Goal: Understand process/instructions: Learn about a topic

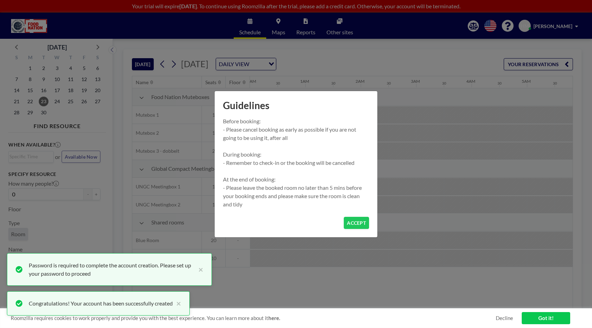
scroll to position [0, 692]
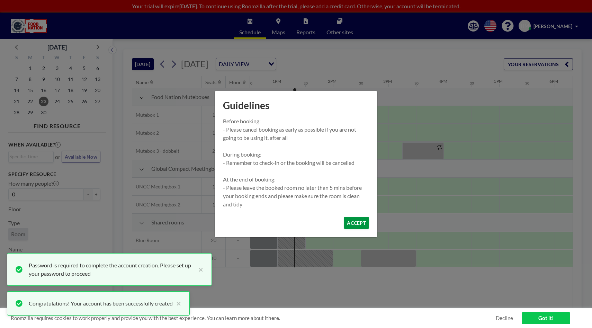
click at [350, 226] on button "ACCEPT" at bounding box center [356, 223] width 25 height 12
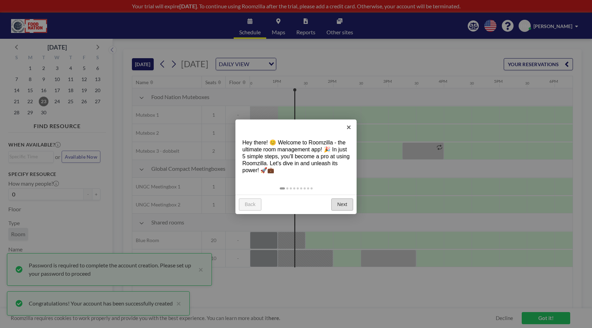
click at [344, 205] on link "Next" at bounding box center [342, 204] width 22 height 12
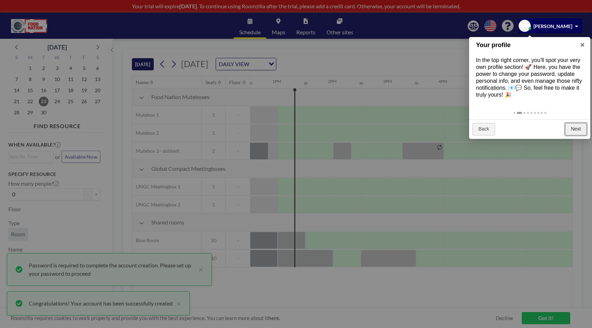
click at [571, 128] on link "Next" at bounding box center [576, 129] width 22 height 12
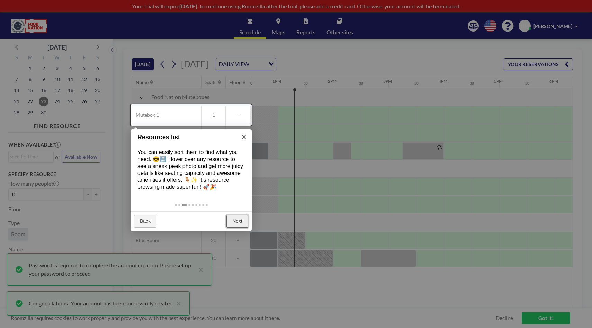
click at [236, 219] on link "Next" at bounding box center [237, 221] width 22 height 12
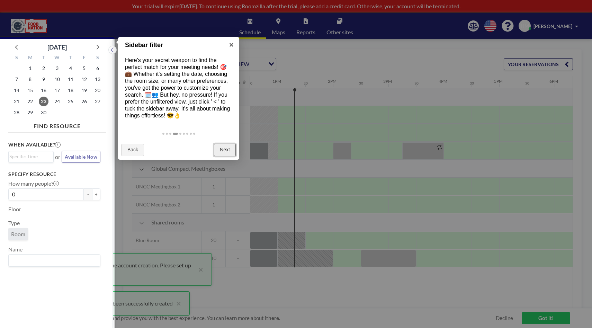
scroll to position [2, 0]
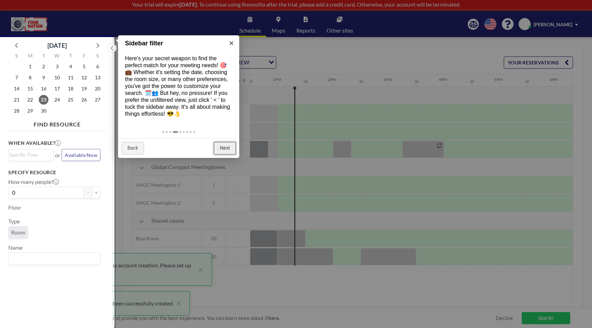
click at [221, 151] on link "Next" at bounding box center [225, 148] width 22 height 12
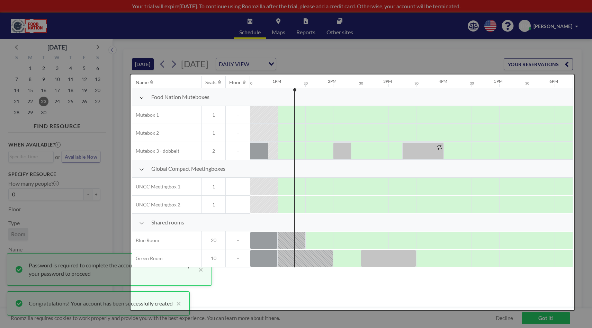
scroll to position [0, 0]
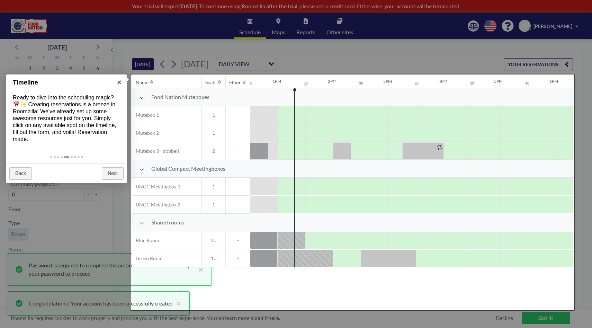
click at [521, 225] on div at bounding box center [352, 192] width 444 height 236
click at [103, 161] on div at bounding box center [66, 156] width 121 height 14
click at [107, 170] on link "Next" at bounding box center [113, 173] width 22 height 12
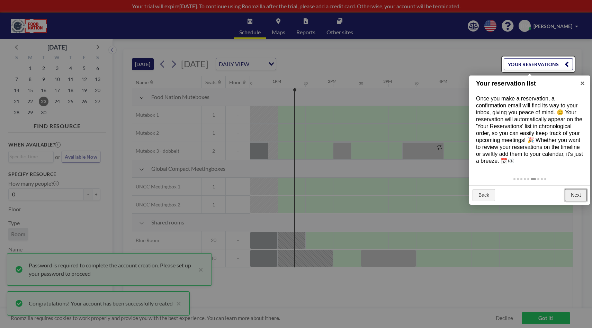
click at [575, 193] on link "Next" at bounding box center [576, 195] width 22 height 12
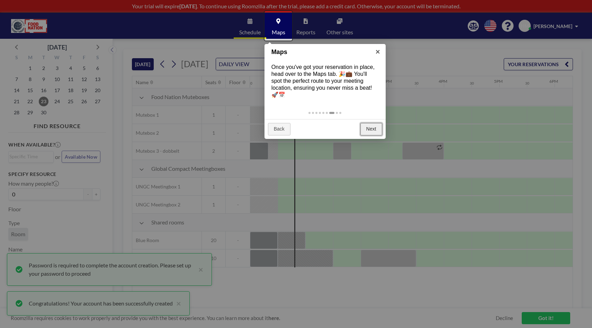
click at [371, 123] on link "Next" at bounding box center [371, 129] width 22 height 12
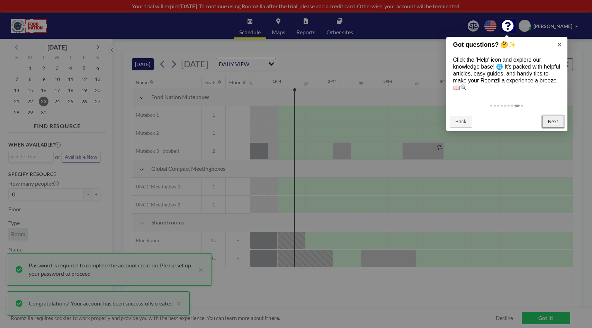
click at [544, 120] on link "Next" at bounding box center [553, 122] width 22 height 12
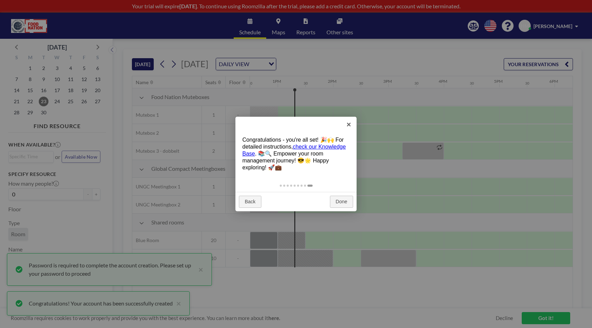
click at [328, 206] on div "Back Done" at bounding box center [295, 202] width 121 height 20
click at [338, 203] on link "Done" at bounding box center [341, 202] width 23 height 12
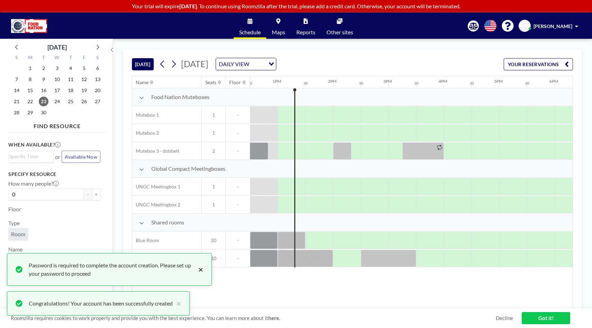
click at [201, 272] on button "×" at bounding box center [199, 269] width 8 height 17
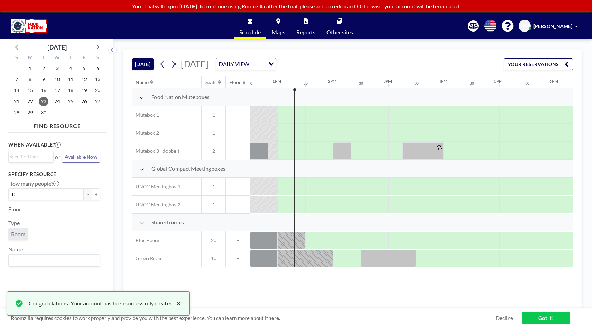
click at [179, 303] on button "×" at bounding box center [177, 303] width 8 height 8
